Goal: Task Accomplishment & Management: Manage account settings

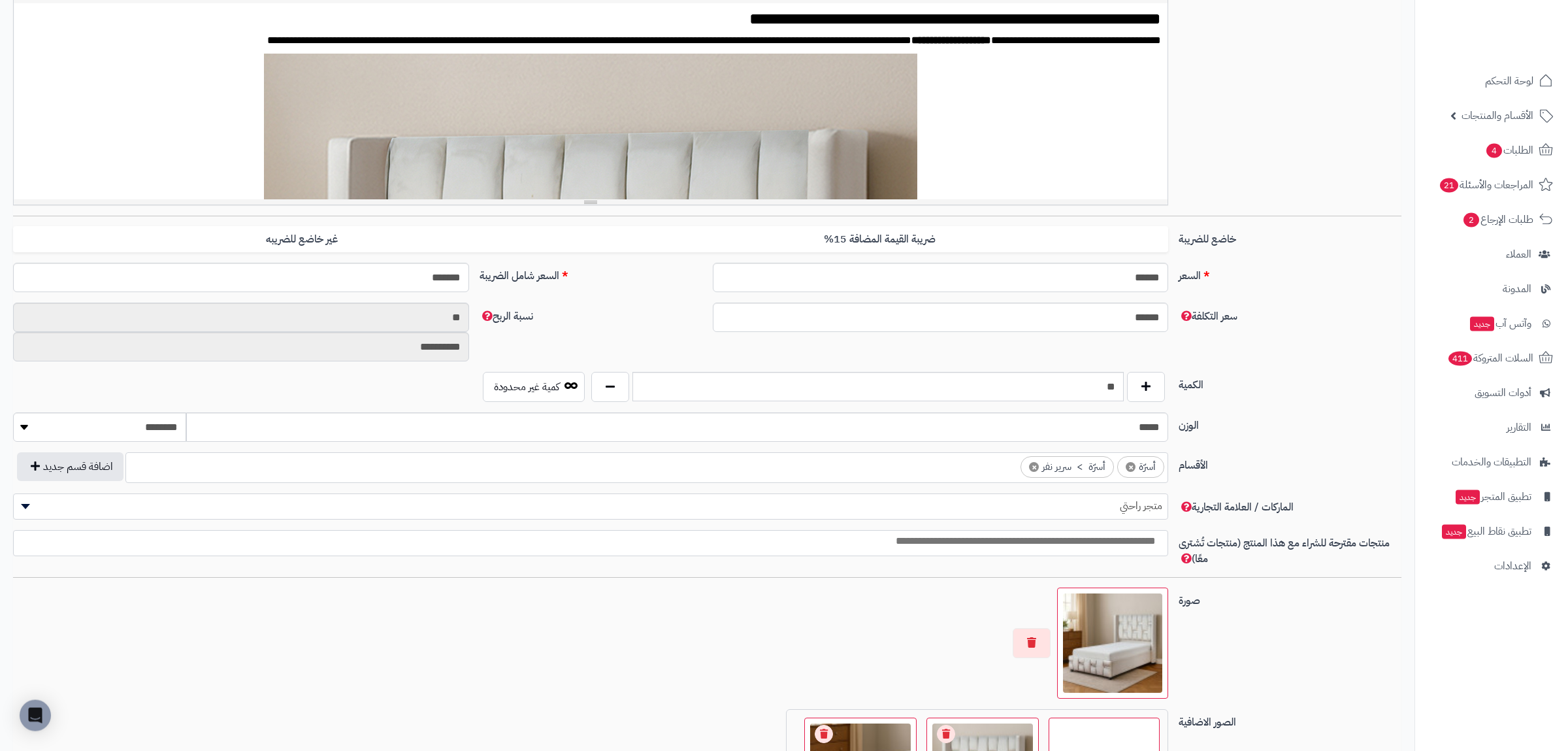
scroll to position [500, 0]
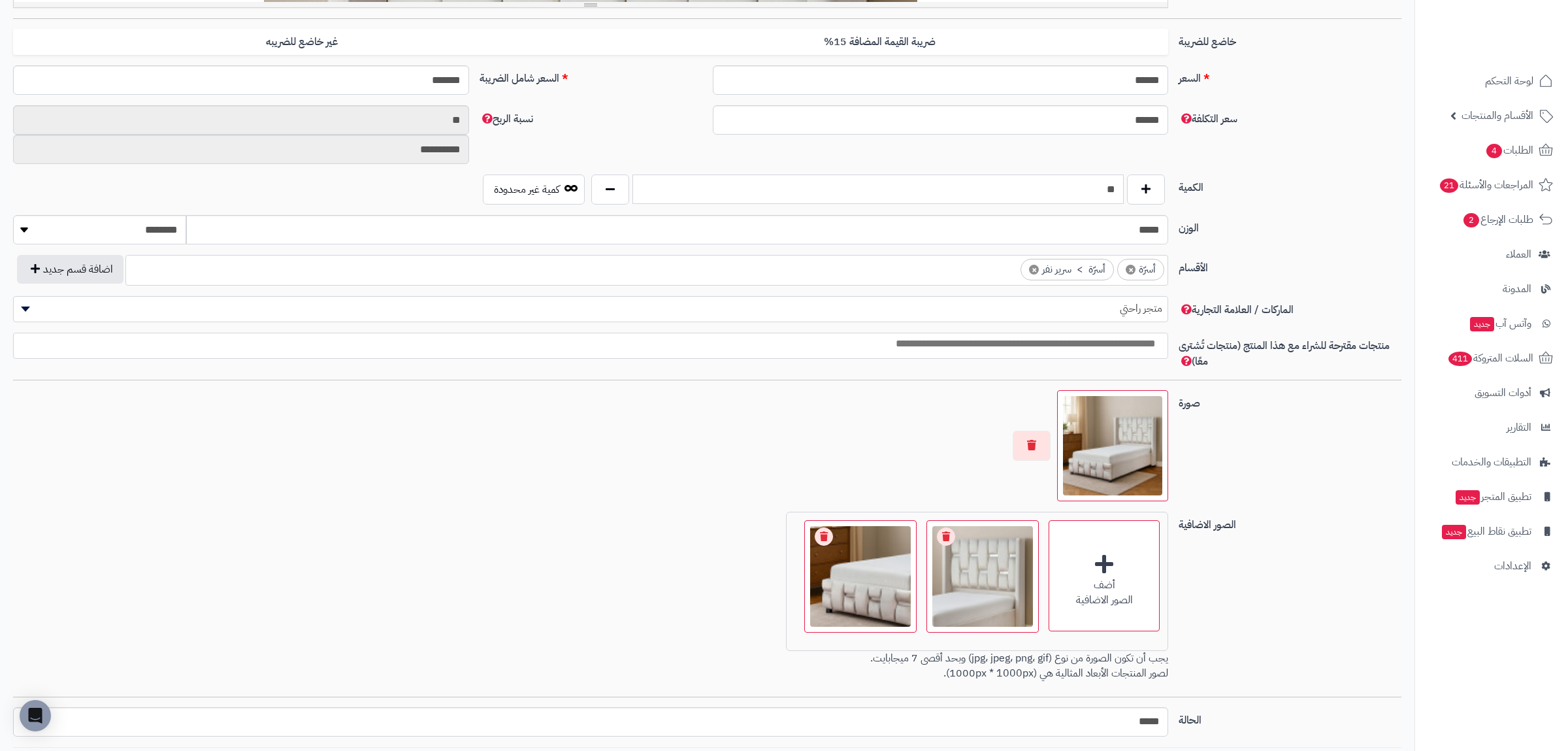
drag, startPoint x: 1080, startPoint y: 182, endPoint x: 1142, endPoint y: 187, distance: 62.2
click at [1124, 187] on input "**" at bounding box center [878, 189] width 491 height 30
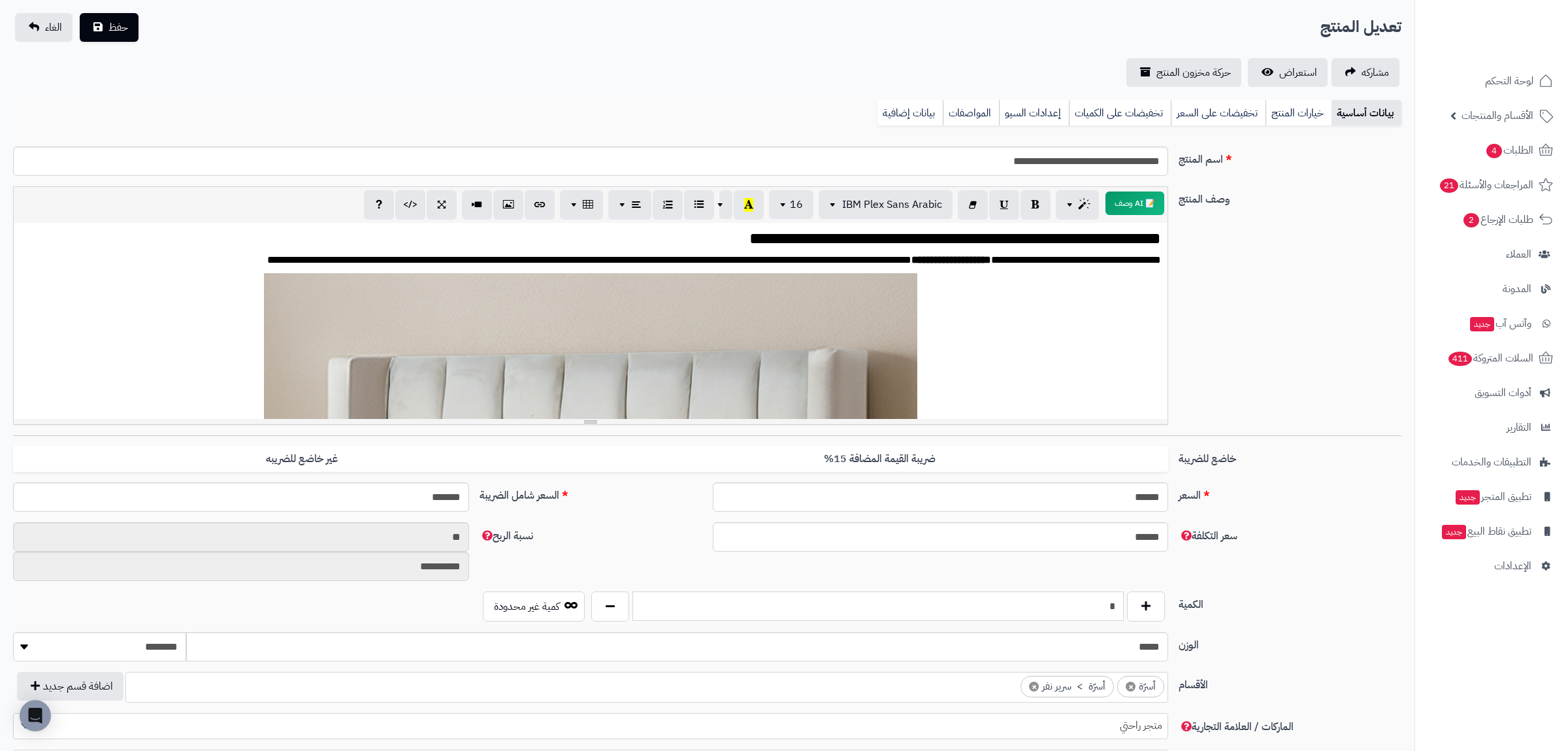
scroll to position [0, 0]
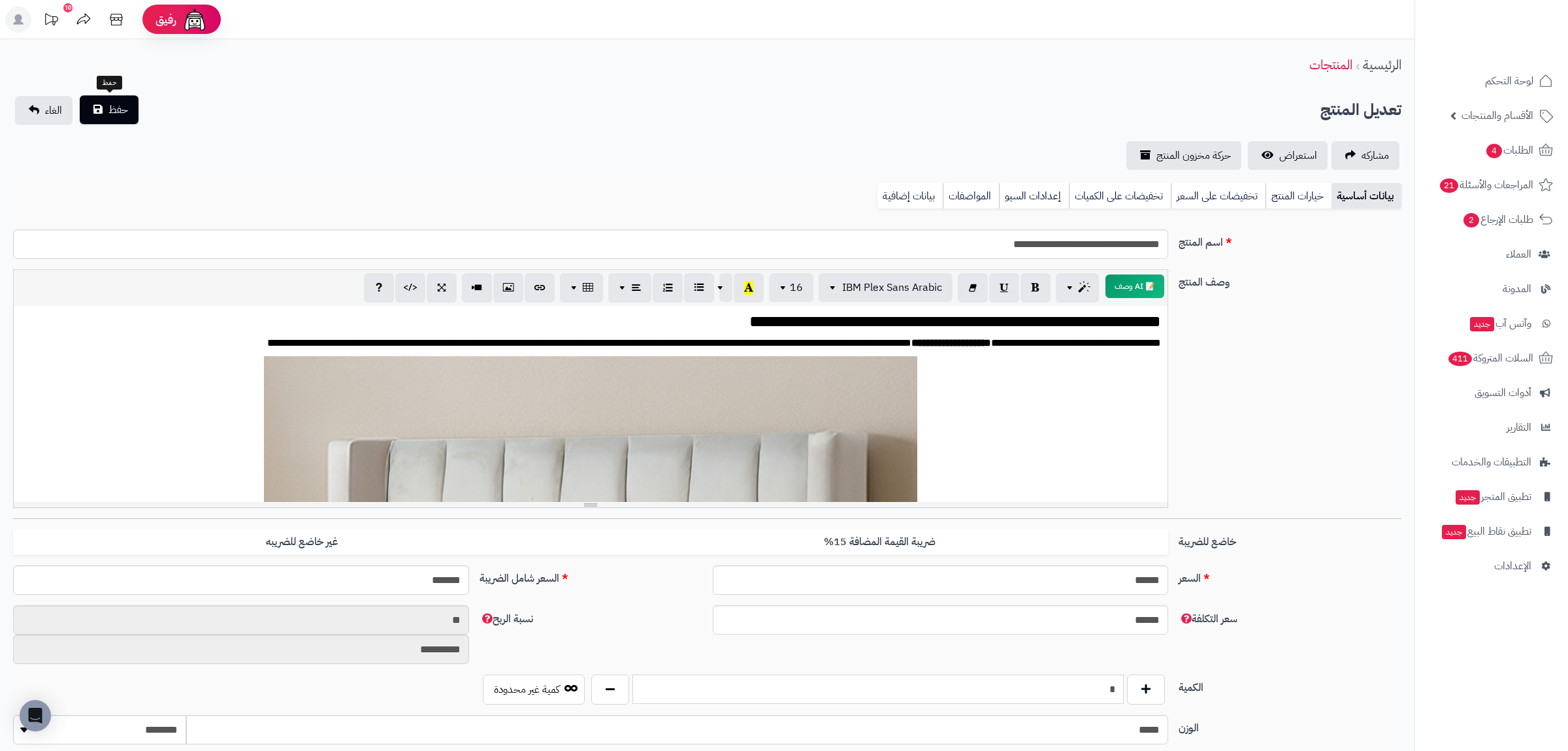
type input "*"
click at [115, 117] on span "حفظ" at bounding box center [118, 110] width 20 height 16
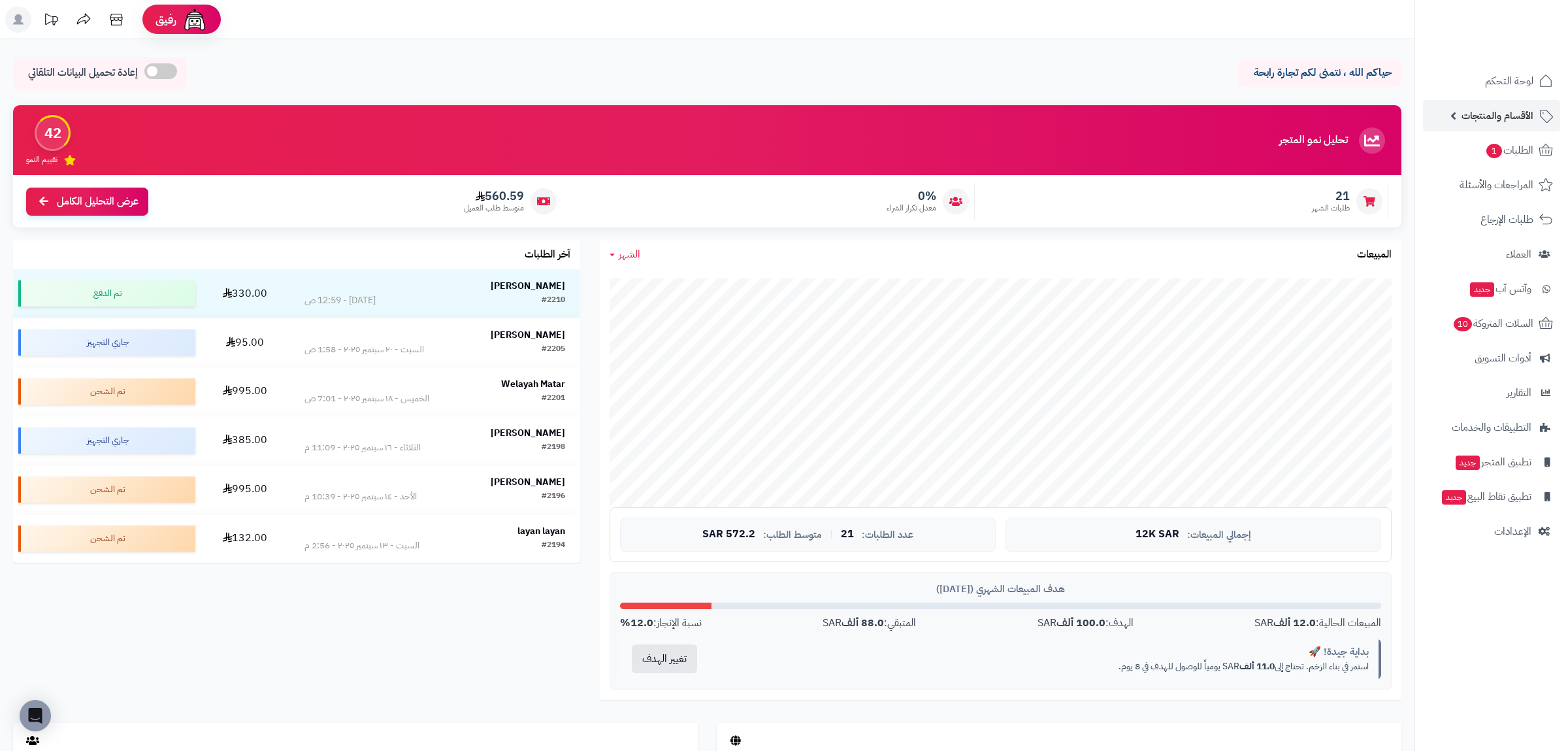
click at [1463, 115] on span "الأقسام والمنتجات" at bounding box center [1497, 116] width 72 height 18
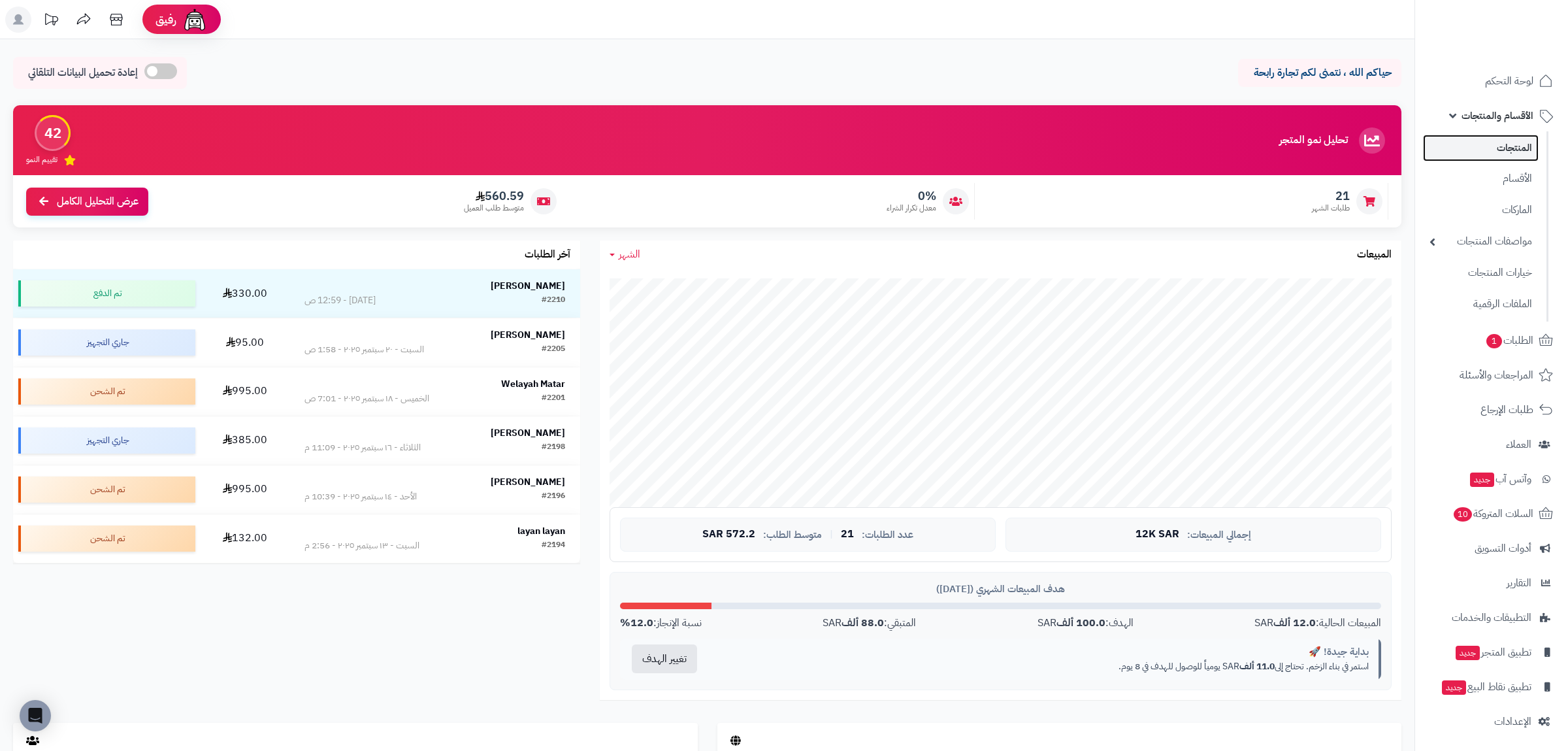
click at [1480, 151] on link "المنتجات" at bounding box center [1481, 148] width 116 height 26
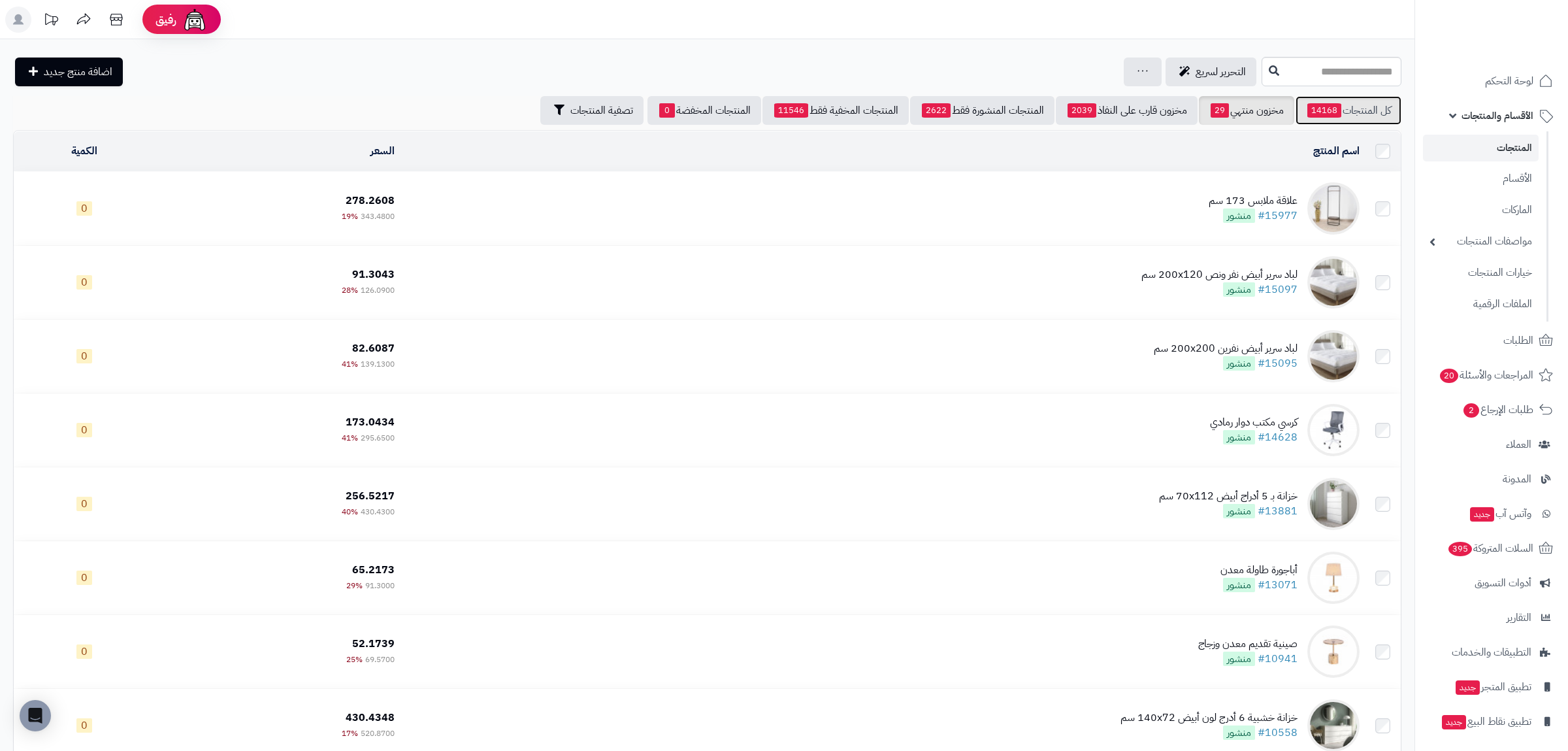
click at [1335, 117] on span "14168" at bounding box center [1324, 110] width 34 height 14
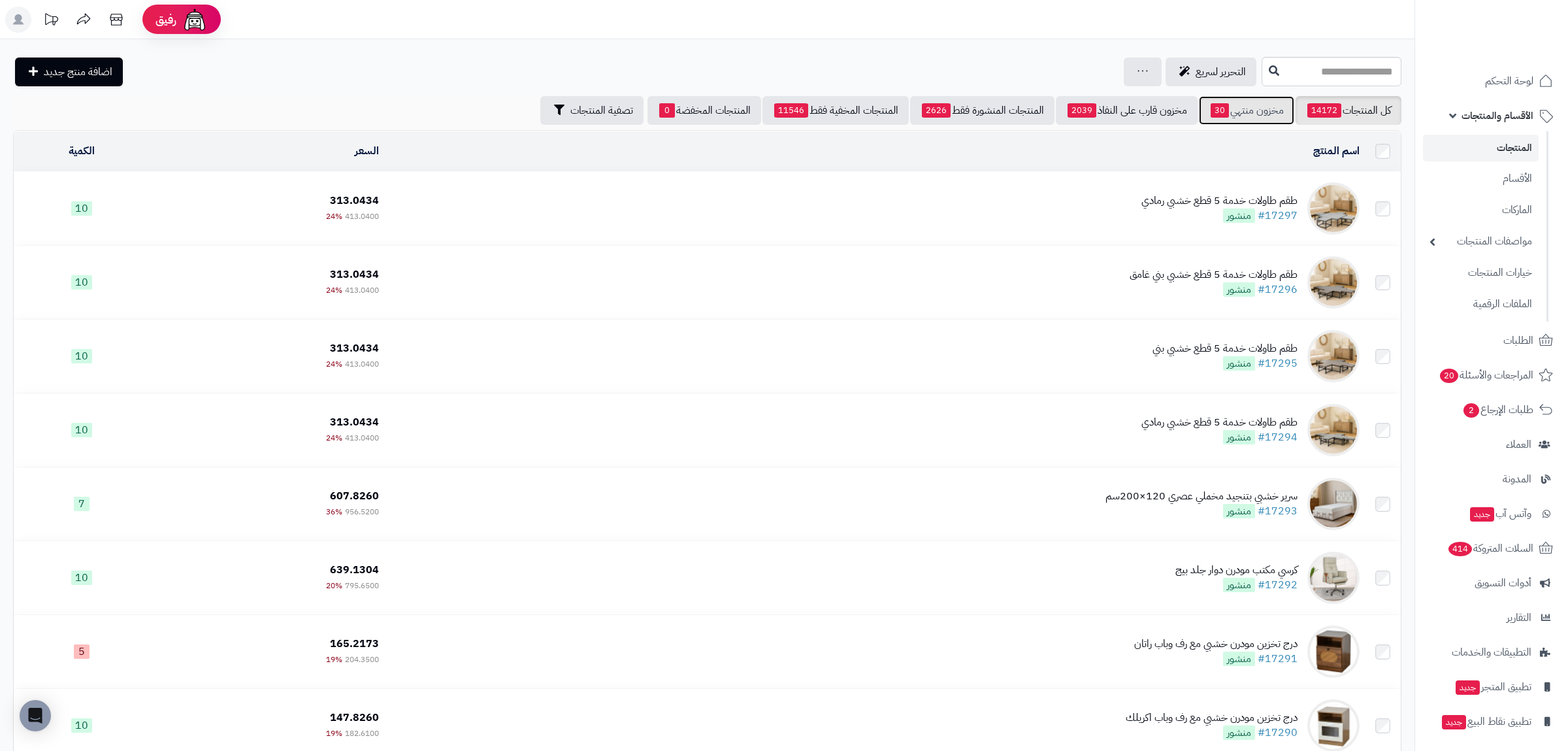
click at [1242, 103] on link "مخزون منتهي 30" at bounding box center [1247, 111] width 95 height 29
